Goal: Task Accomplishment & Management: Use online tool/utility

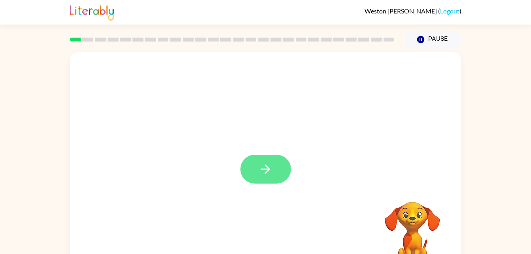
click at [277, 176] on button "button" at bounding box center [266, 169] width 51 height 29
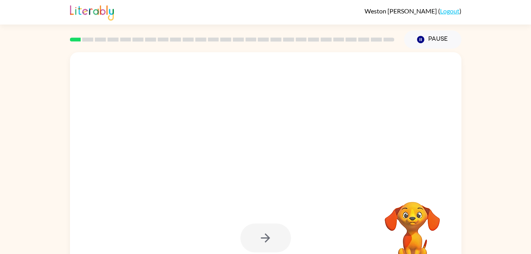
click at [271, 227] on div at bounding box center [266, 238] width 51 height 29
click at [279, 235] on div at bounding box center [266, 238] width 51 height 29
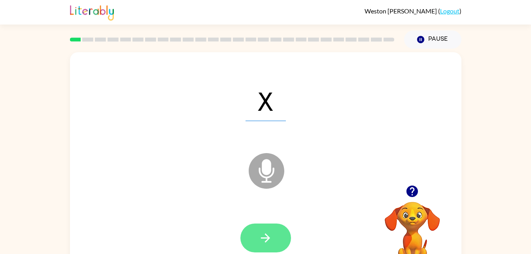
click at [271, 230] on button "button" at bounding box center [266, 238] width 51 height 29
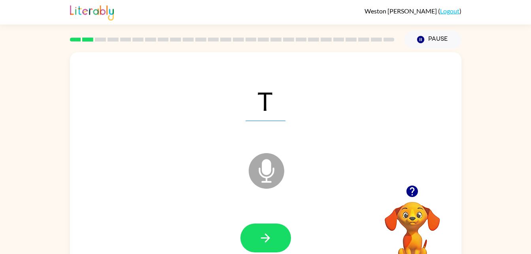
click at [233, 237] on div at bounding box center [266, 238] width 376 height 65
click at [264, 237] on icon "button" at bounding box center [266, 238] width 14 height 14
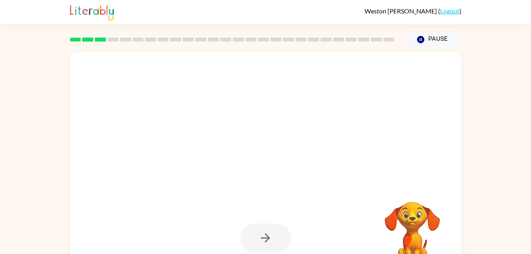
click at [253, 234] on div at bounding box center [266, 238] width 51 height 29
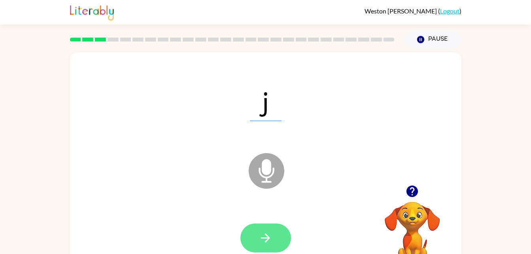
click at [264, 228] on button "button" at bounding box center [266, 238] width 51 height 29
click at [264, 236] on div at bounding box center [266, 238] width 51 height 29
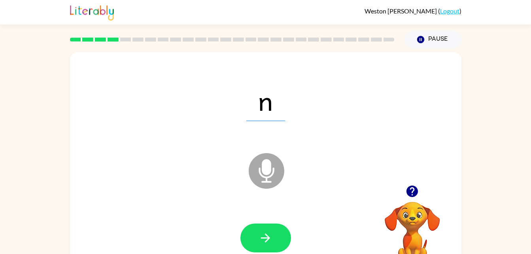
scroll to position [0, 0]
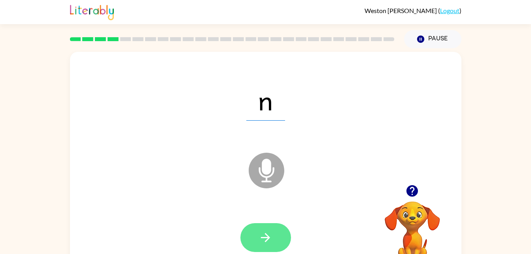
click at [259, 241] on icon "button" at bounding box center [266, 238] width 14 height 14
click at [264, 231] on icon "button" at bounding box center [266, 238] width 14 height 14
click at [271, 237] on icon "button" at bounding box center [266, 238] width 14 height 14
click at [253, 228] on button "button" at bounding box center [266, 237] width 51 height 29
click at [259, 235] on icon "button" at bounding box center [266, 238] width 14 height 14
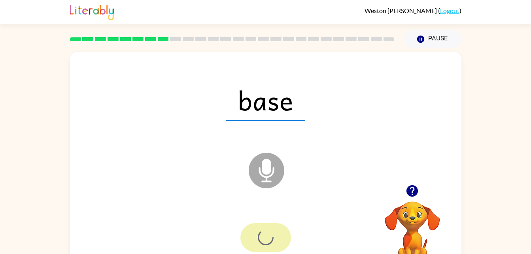
click at [259, 231] on div at bounding box center [266, 237] width 51 height 29
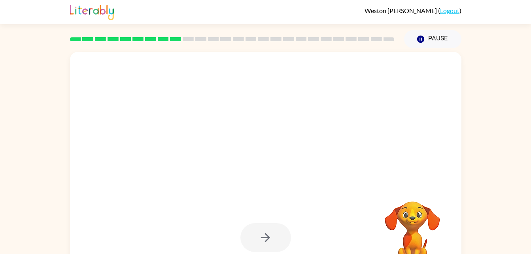
click at [264, 222] on div at bounding box center [266, 237] width 376 height 65
click at [264, 241] on icon "button" at bounding box center [266, 238] width 14 height 14
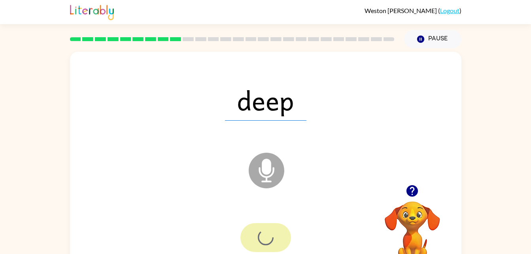
click at [253, 236] on div at bounding box center [266, 237] width 51 height 29
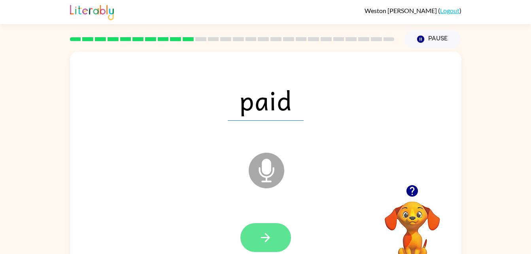
click at [264, 250] on button "button" at bounding box center [266, 237] width 51 height 29
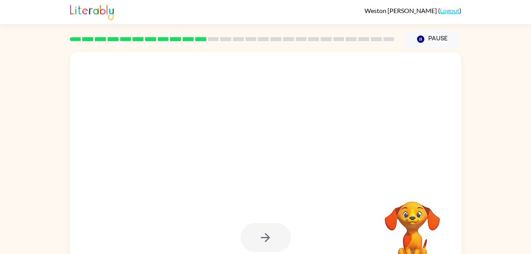
click at [264, 243] on div at bounding box center [266, 237] width 51 height 29
click at [252, 228] on div at bounding box center [266, 237] width 51 height 29
click at [253, 240] on div at bounding box center [266, 237] width 51 height 29
click at [258, 237] on div at bounding box center [266, 237] width 51 height 29
click at [257, 239] on div at bounding box center [266, 237] width 51 height 29
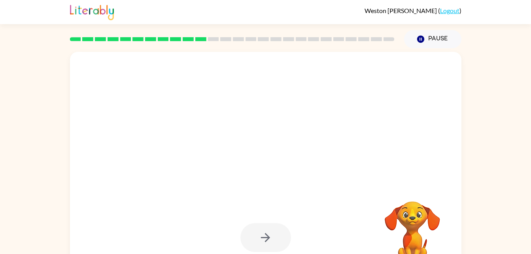
click at [260, 241] on div at bounding box center [266, 237] width 51 height 29
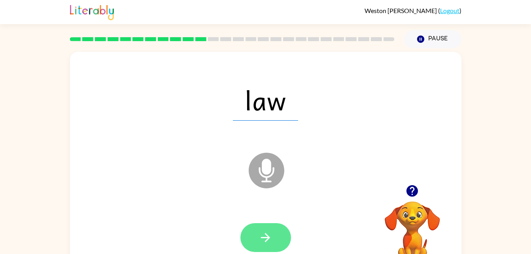
click at [253, 242] on button "button" at bounding box center [266, 237] width 51 height 29
click at [259, 244] on div at bounding box center [266, 237] width 51 height 29
click at [256, 248] on button "button" at bounding box center [266, 237] width 51 height 29
click at [269, 239] on icon "button" at bounding box center [265, 237] width 9 height 9
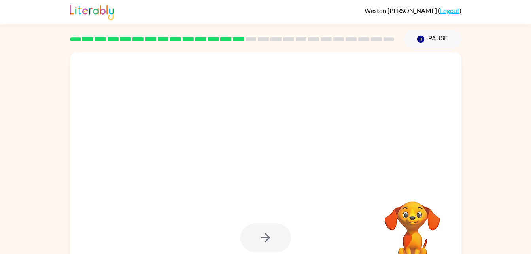
click at [250, 229] on div at bounding box center [266, 237] width 51 height 29
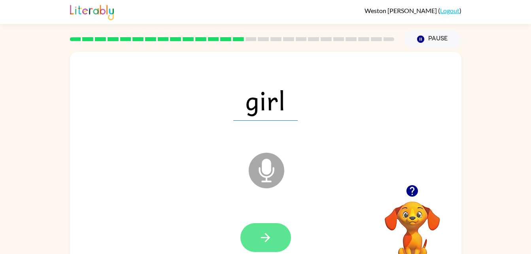
click at [248, 239] on button "button" at bounding box center [266, 237] width 51 height 29
click at [253, 250] on div at bounding box center [266, 237] width 51 height 29
click at [257, 245] on div at bounding box center [266, 237] width 51 height 29
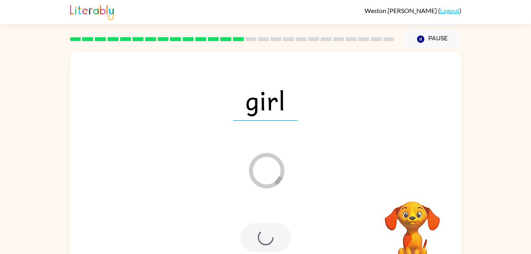
click at [252, 230] on div at bounding box center [266, 237] width 51 height 29
click at [252, 229] on div at bounding box center [266, 237] width 51 height 29
click at [255, 228] on div at bounding box center [266, 237] width 51 height 29
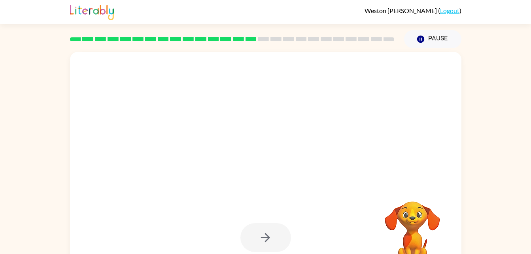
click at [264, 235] on div at bounding box center [266, 237] width 51 height 29
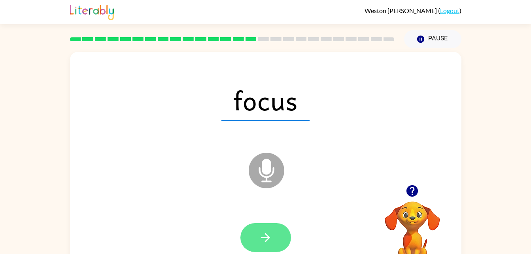
click at [271, 246] on button "button" at bounding box center [266, 237] width 51 height 29
click at [254, 242] on div at bounding box center [266, 237] width 51 height 29
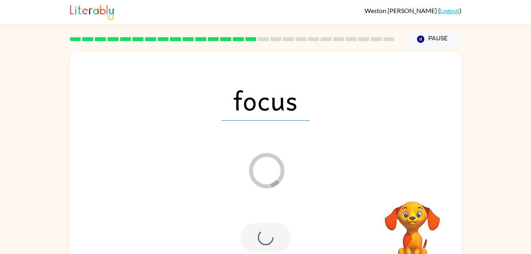
click at [246, 228] on div at bounding box center [266, 237] width 51 height 29
click at [254, 230] on div at bounding box center [266, 237] width 51 height 29
click at [255, 238] on div at bounding box center [266, 237] width 51 height 29
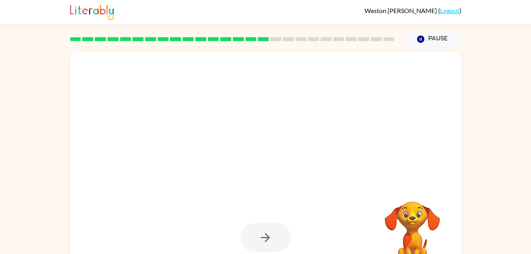
click at [246, 247] on div at bounding box center [266, 237] width 51 height 29
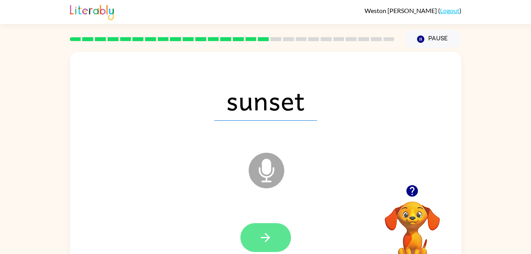
click at [264, 236] on icon "button" at bounding box center [266, 238] width 14 height 14
click at [278, 231] on button "button" at bounding box center [266, 237] width 51 height 29
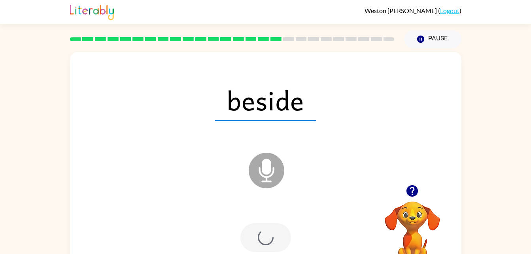
click at [260, 233] on div at bounding box center [266, 237] width 51 height 29
click at [257, 237] on div at bounding box center [266, 237] width 51 height 29
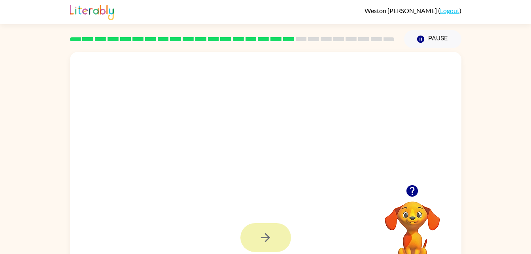
click at [271, 236] on icon "button" at bounding box center [266, 238] width 14 height 14
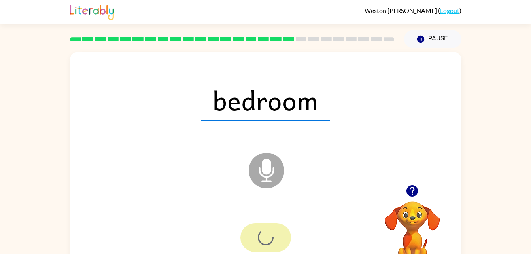
click at [261, 239] on div at bounding box center [266, 237] width 51 height 29
click at [258, 234] on div at bounding box center [266, 237] width 51 height 29
click at [257, 235] on div at bounding box center [266, 237] width 51 height 29
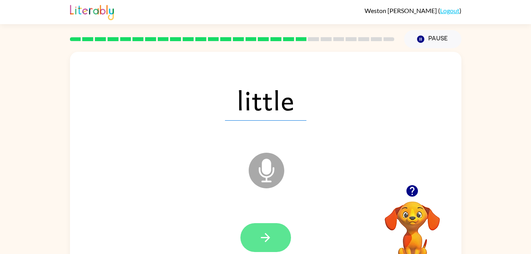
click at [253, 244] on button "button" at bounding box center [266, 237] width 51 height 29
click at [271, 228] on div at bounding box center [266, 237] width 51 height 29
click at [267, 236] on div at bounding box center [266, 237] width 51 height 29
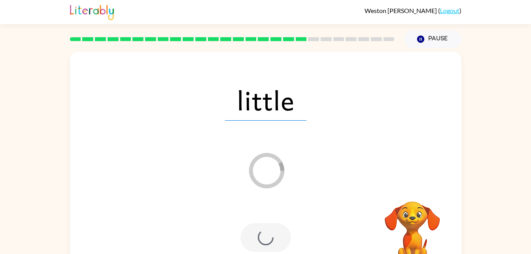
click at [259, 237] on div at bounding box center [266, 237] width 51 height 29
click at [257, 234] on div at bounding box center [266, 237] width 51 height 29
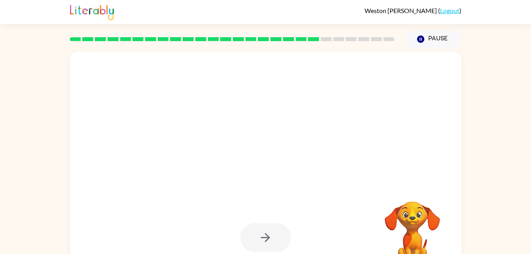
click at [262, 222] on div at bounding box center [266, 237] width 376 height 65
click at [255, 235] on div at bounding box center [266, 237] width 51 height 29
click at [254, 238] on div at bounding box center [266, 237] width 51 height 29
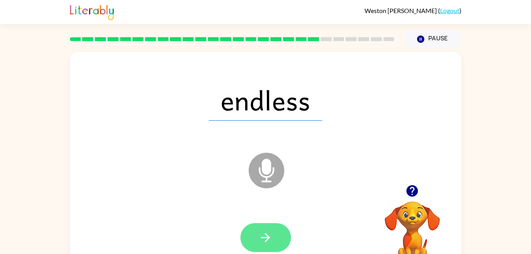
click at [250, 234] on button "button" at bounding box center [266, 237] width 51 height 29
click at [253, 235] on div at bounding box center [266, 237] width 51 height 29
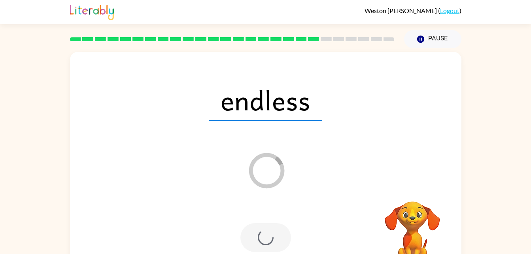
click at [260, 232] on div at bounding box center [266, 237] width 51 height 29
click at [266, 249] on div at bounding box center [266, 237] width 51 height 29
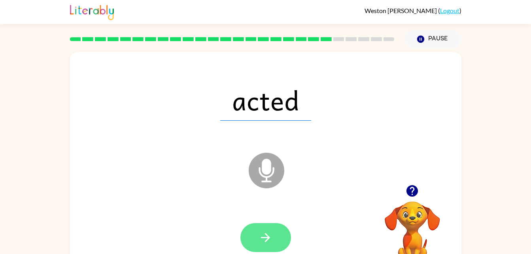
click at [255, 231] on button "button" at bounding box center [266, 237] width 51 height 29
click at [254, 235] on div at bounding box center [266, 237] width 51 height 29
click at [258, 228] on div at bounding box center [266, 237] width 51 height 29
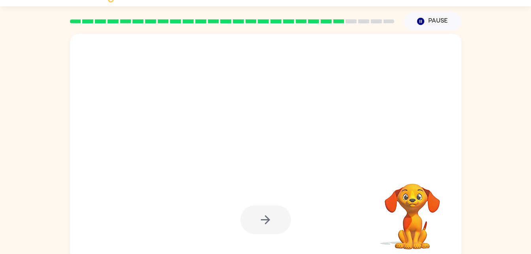
scroll to position [24, 0]
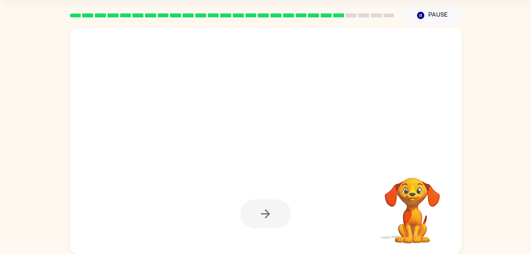
click at [264, 226] on div at bounding box center [266, 213] width 51 height 29
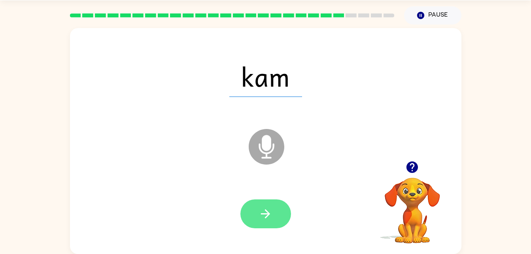
click at [261, 213] on icon "button" at bounding box center [266, 214] width 14 height 14
click at [267, 209] on div at bounding box center [266, 213] width 51 height 29
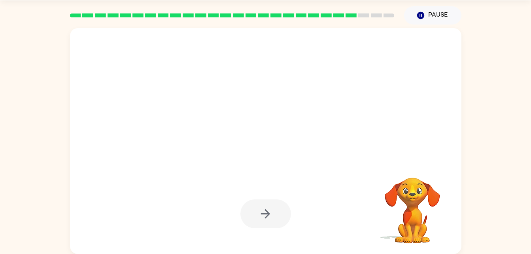
click at [270, 212] on div at bounding box center [266, 213] width 51 height 29
click at [261, 194] on div at bounding box center [266, 214] width 376 height 65
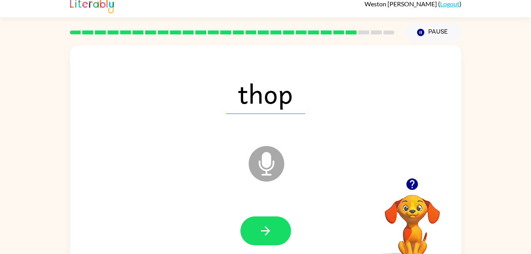
scroll to position [0, 0]
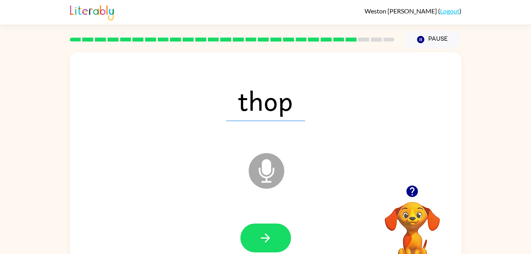
click at [256, 215] on div at bounding box center [266, 238] width 376 height 65
click at [262, 228] on button "button" at bounding box center [266, 238] width 51 height 29
click at [260, 235] on div at bounding box center [266, 238] width 51 height 29
click at [255, 239] on div at bounding box center [266, 238] width 51 height 29
click at [260, 233] on div at bounding box center [266, 238] width 51 height 29
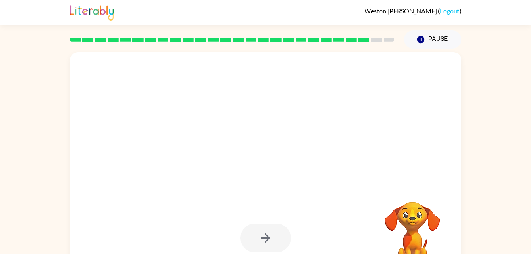
scroll to position [24, 0]
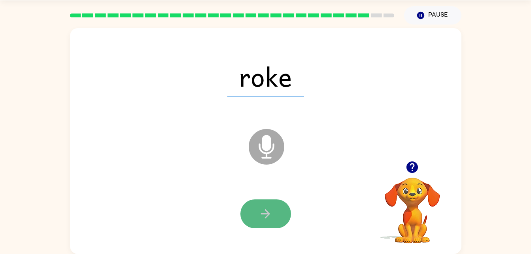
click at [257, 206] on button "button" at bounding box center [266, 213] width 51 height 29
click at [258, 220] on div at bounding box center [266, 213] width 51 height 29
click at [249, 209] on div at bounding box center [266, 213] width 51 height 29
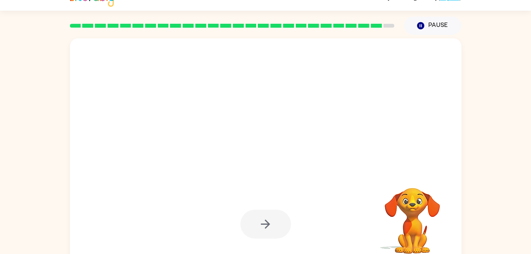
scroll to position [21, 0]
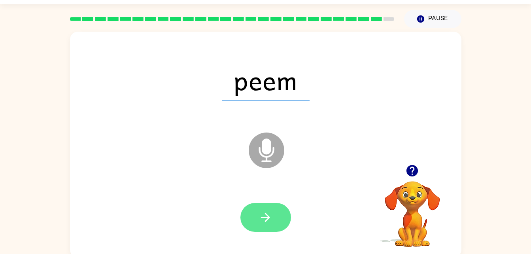
click at [251, 217] on button "button" at bounding box center [266, 217] width 51 height 29
click at [264, 215] on div at bounding box center [266, 217] width 51 height 29
click at [261, 212] on div at bounding box center [266, 217] width 51 height 29
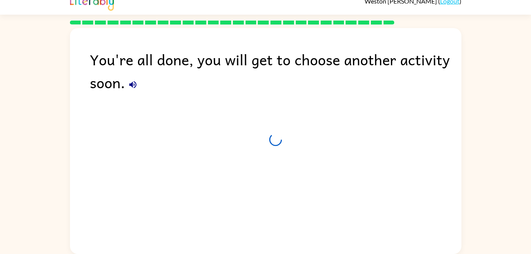
scroll to position [10, 0]
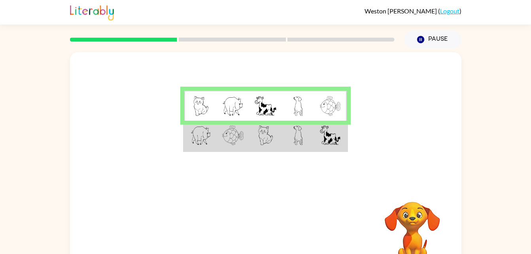
click at [239, 111] on img at bounding box center [232, 106] width 21 height 20
click at [219, 101] on td at bounding box center [233, 106] width 32 height 30
click at [218, 143] on td at bounding box center [233, 136] width 32 height 30
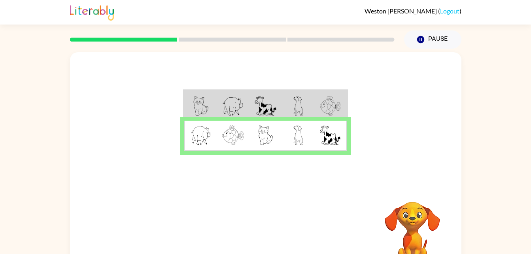
click at [229, 146] on td at bounding box center [233, 136] width 32 height 30
click at [261, 231] on icon "button" at bounding box center [266, 234] width 14 height 14
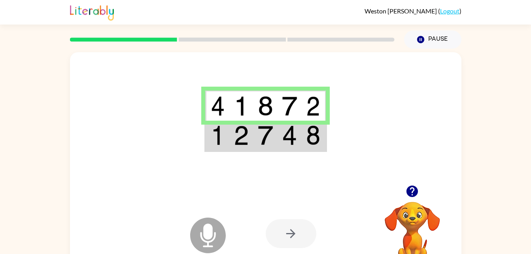
click at [269, 132] on img at bounding box center [265, 135] width 15 height 20
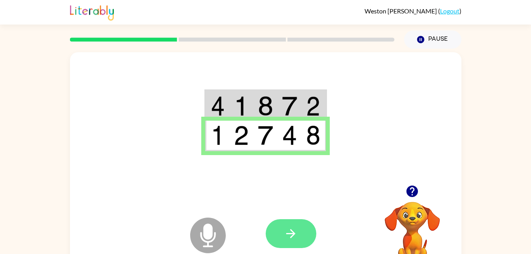
click at [285, 227] on icon "button" at bounding box center [291, 234] width 14 height 14
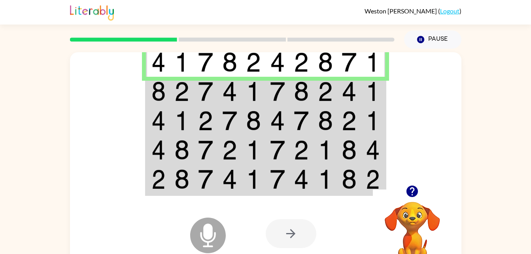
click at [195, 105] on td at bounding box center [206, 91] width 24 height 29
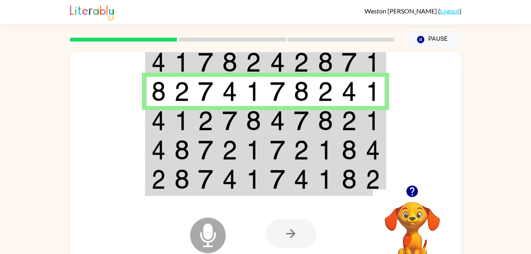
click at [189, 139] on td at bounding box center [182, 149] width 24 height 29
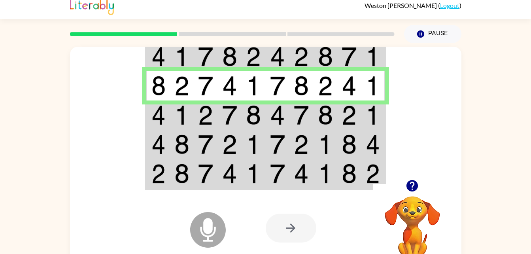
scroll to position [9, 0]
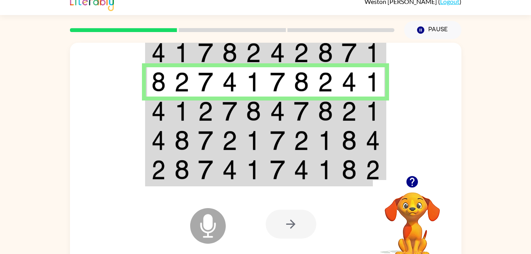
click at [186, 173] on img at bounding box center [182, 170] width 15 height 20
click at [191, 172] on td at bounding box center [182, 170] width 24 height 30
click at [224, 108] on img at bounding box center [229, 111] width 15 height 20
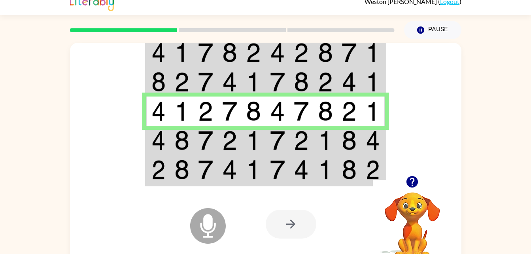
click at [213, 129] on td at bounding box center [206, 140] width 24 height 29
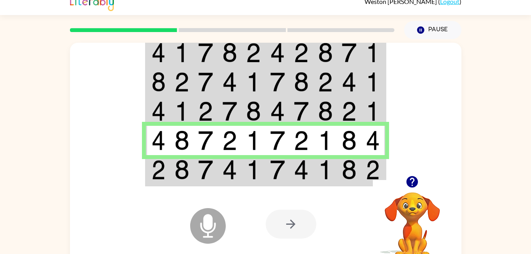
click at [220, 180] on div "Microphone The Microphone is here when it is your turn to talk" at bounding box center [188, 206] width 79 height 53
click at [222, 173] on img at bounding box center [229, 170] width 15 height 20
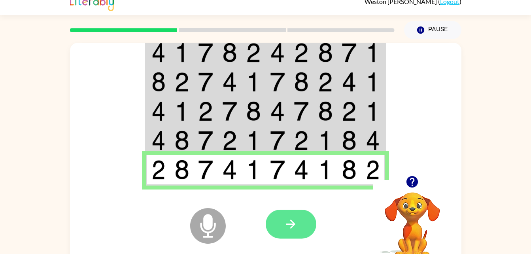
click at [287, 225] on icon "button" at bounding box center [290, 224] width 9 height 9
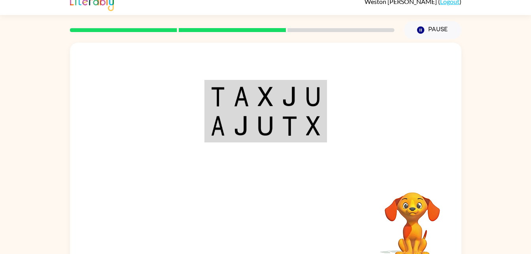
click at [283, 95] on img at bounding box center [289, 97] width 15 height 20
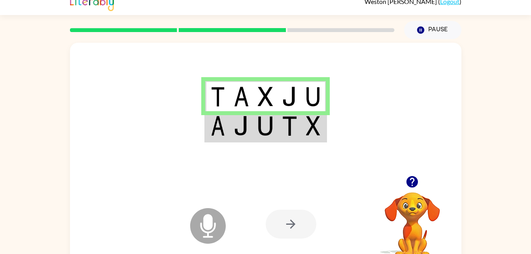
click at [243, 141] on td at bounding box center [242, 126] width 24 height 30
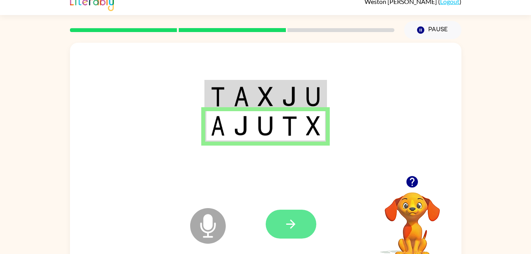
click at [281, 230] on button "button" at bounding box center [291, 224] width 51 height 29
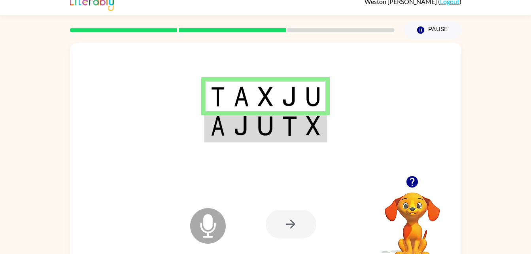
click at [229, 88] on td at bounding box center [217, 96] width 24 height 30
click at [229, 129] on td at bounding box center [217, 126] width 24 height 30
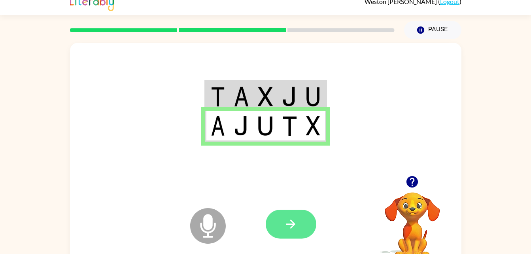
click at [280, 214] on button "button" at bounding box center [291, 224] width 51 height 29
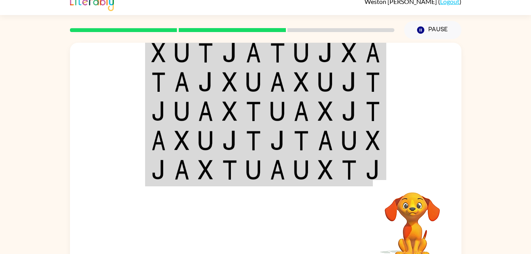
click at [204, 81] on img at bounding box center [205, 82] width 15 height 20
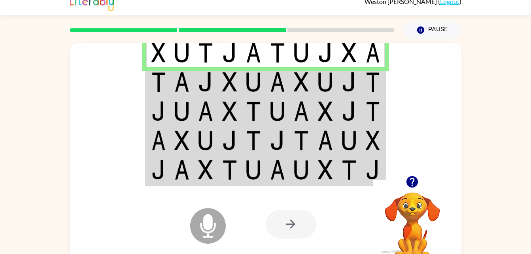
click at [197, 83] on td at bounding box center [206, 81] width 24 height 29
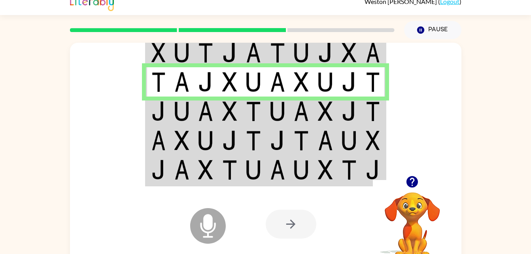
click at [208, 110] on img at bounding box center [205, 111] width 15 height 20
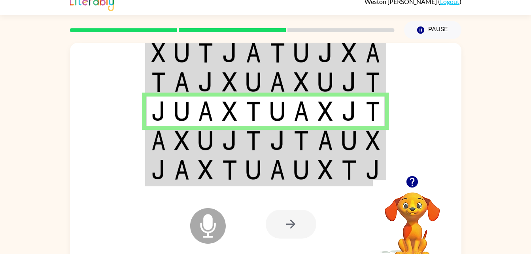
click at [214, 138] on td at bounding box center [206, 140] width 24 height 29
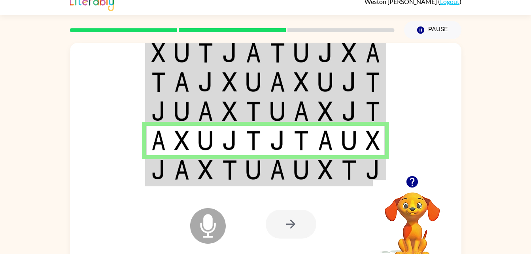
click at [216, 174] on td at bounding box center [206, 170] width 24 height 30
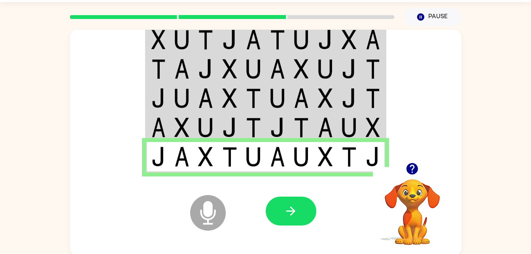
scroll to position [24, 0]
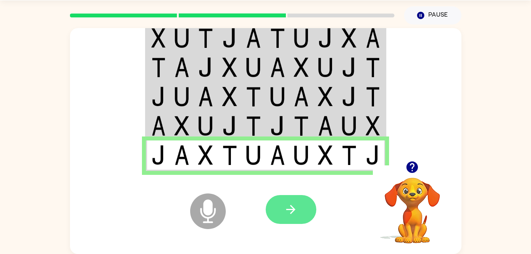
click at [280, 206] on button "button" at bounding box center [291, 209] width 51 height 29
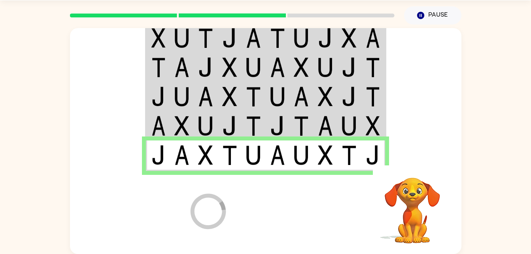
scroll to position [10, 0]
